Goal: Information Seeking & Learning: Learn about a topic

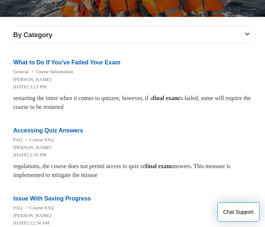
scroll to position [147, 0]
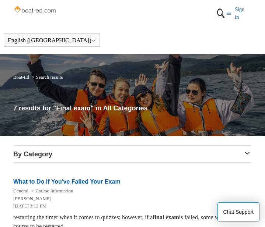
click at [247, 153] on h3 "By Category" at bounding box center [132, 155] width 239 height 10
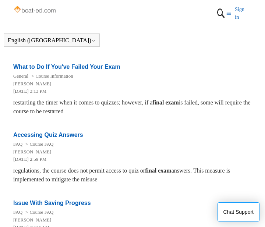
scroll to position [149, 0]
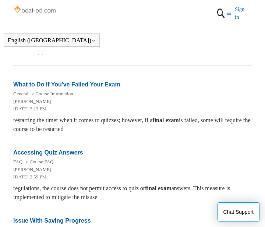
click at [67, 154] on link "Accessing Quiz Answers" at bounding box center [48, 153] width 70 height 6
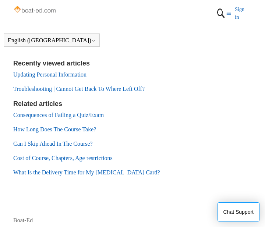
scroll to position [283, 0]
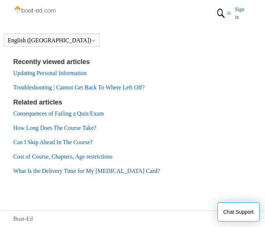
click at [44, 114] on link "Consequences of Failing a Quiz/Exam" at bounding box center [58, 114] width 91 height 6
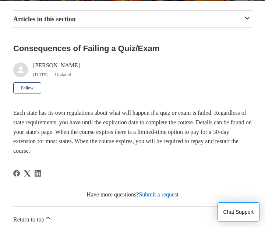
scroll to position [119, 0]
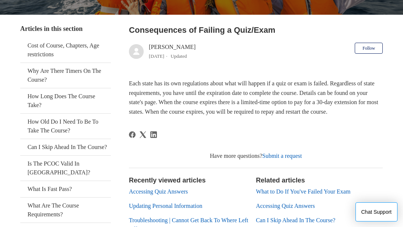
click at [233, 24] on h2 "Consequences of Failing a Quiz/Exam" at bounding box center [256, 30] width 254 height 12
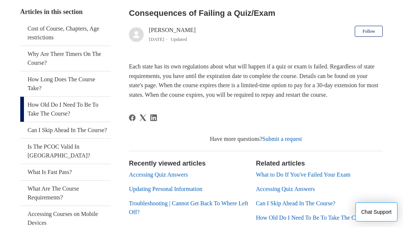
click at [49, 104] on link "How Old Do I Need To Be To Take The Course?" at bounding box center [65, 109] width 91 height 25
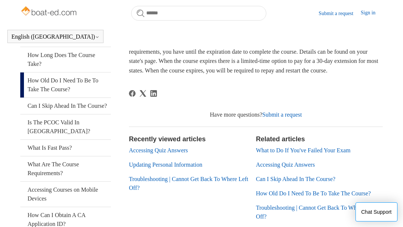
scroll to position [127, 0]
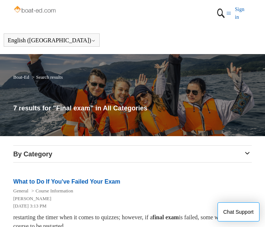
click at [251, 153] on h3 "By Category" at bounding box center [132, 155] width 239 height 10
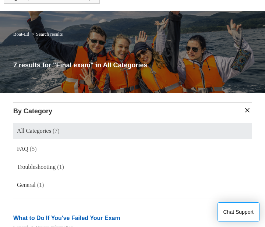
scroll to position [44, 0]
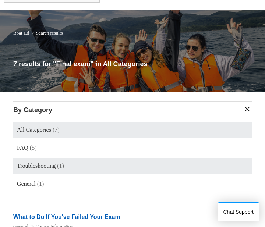
click at [64, 167] on span "(1)" at bounding box center [60, 166] width 7 height 6
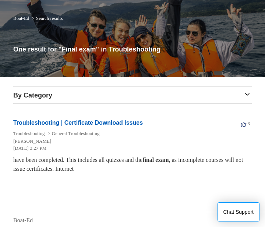
scroll to position [60, 0]
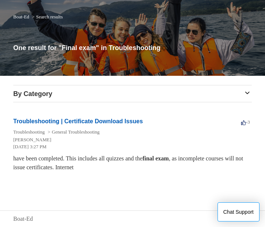
click at [131, 121] on link "Troubleshooting | Certificate Download Issues" at bounding box center [78, 121] width 130 height 6
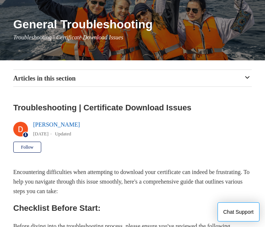
scroll to position [103, 0]
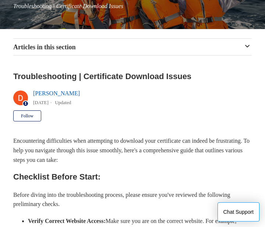
scroll to position [147, 0]
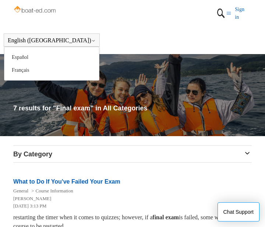
click at [39, 37] on button "English ([GEOGRAPHIC_DATA])" at bounding box center [52, 40] width 88 height 7
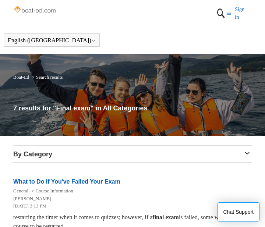
click at [240, 9] on link "Sign in" at bounding box center [243, 13] width 17 height 15
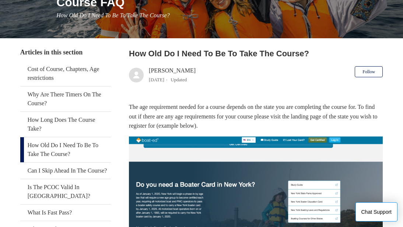
scroll to position [118, 0]
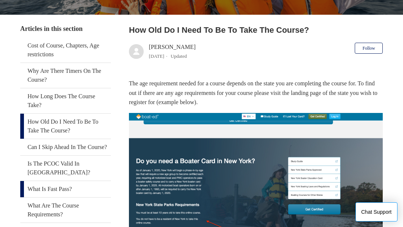
click at [53, 181] on link "What Is Fast Pass?" at bounding box center [65, 189] width 91 height 16
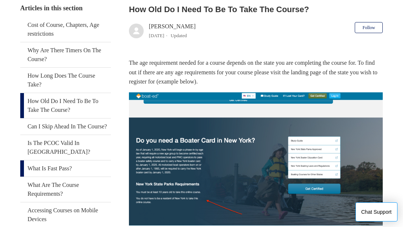
scroll to position [127, 0]
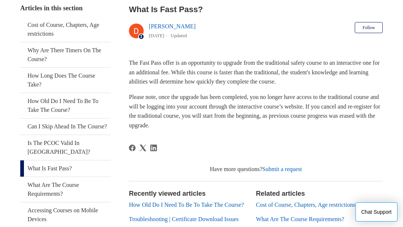
scroll to position [127, 0]
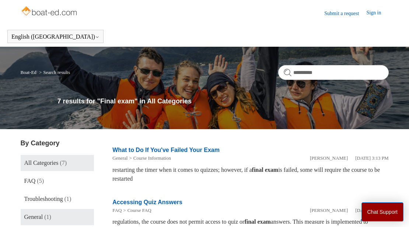
click at [42, 220] on span "General" at bounding box center [33, 217] width 19 height 6
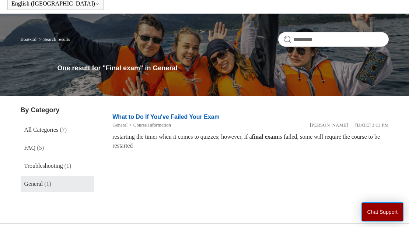
scroll to position [46, 0]
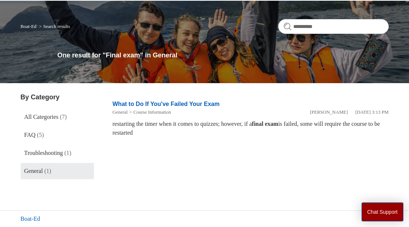
click at [27, 219] on link "Boat-Ed" at bounding box center [31, 219] width 20 height 9
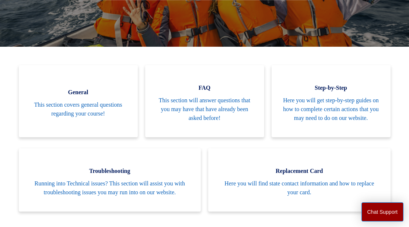
scroll to position [127, 0]
